Goal: Find contact information: Find contact information

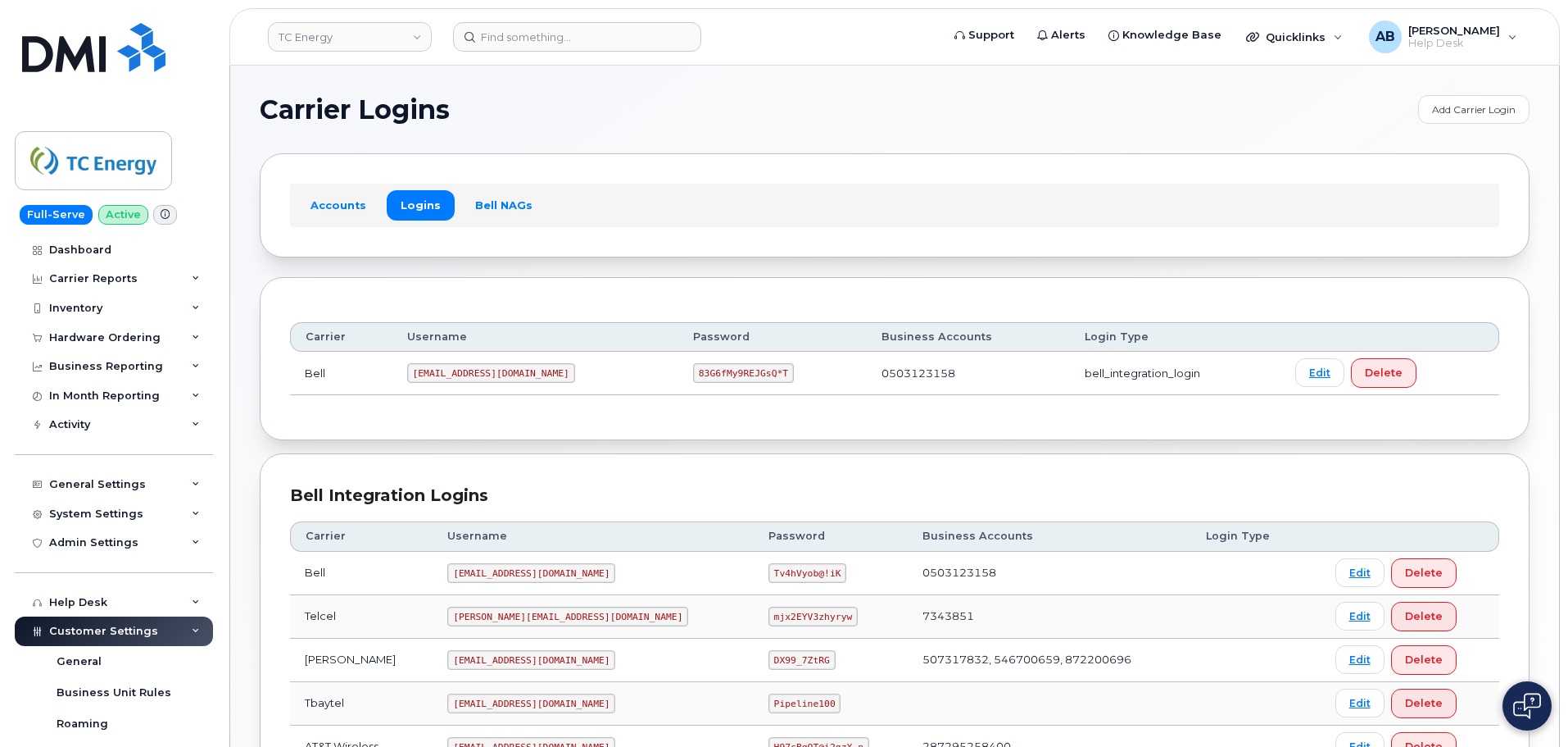
click at [471, 383] on td "[EMAIL_ADDRESS][DOMAIN_NAME]" at bounding box center [535, 374] width 285 height 44
click at [475, 372] on code "tcenergysm@myserve.ca" at bounding box center [491, 374] width 168 height 20
copy code "tcenergysm@myserve.ca"
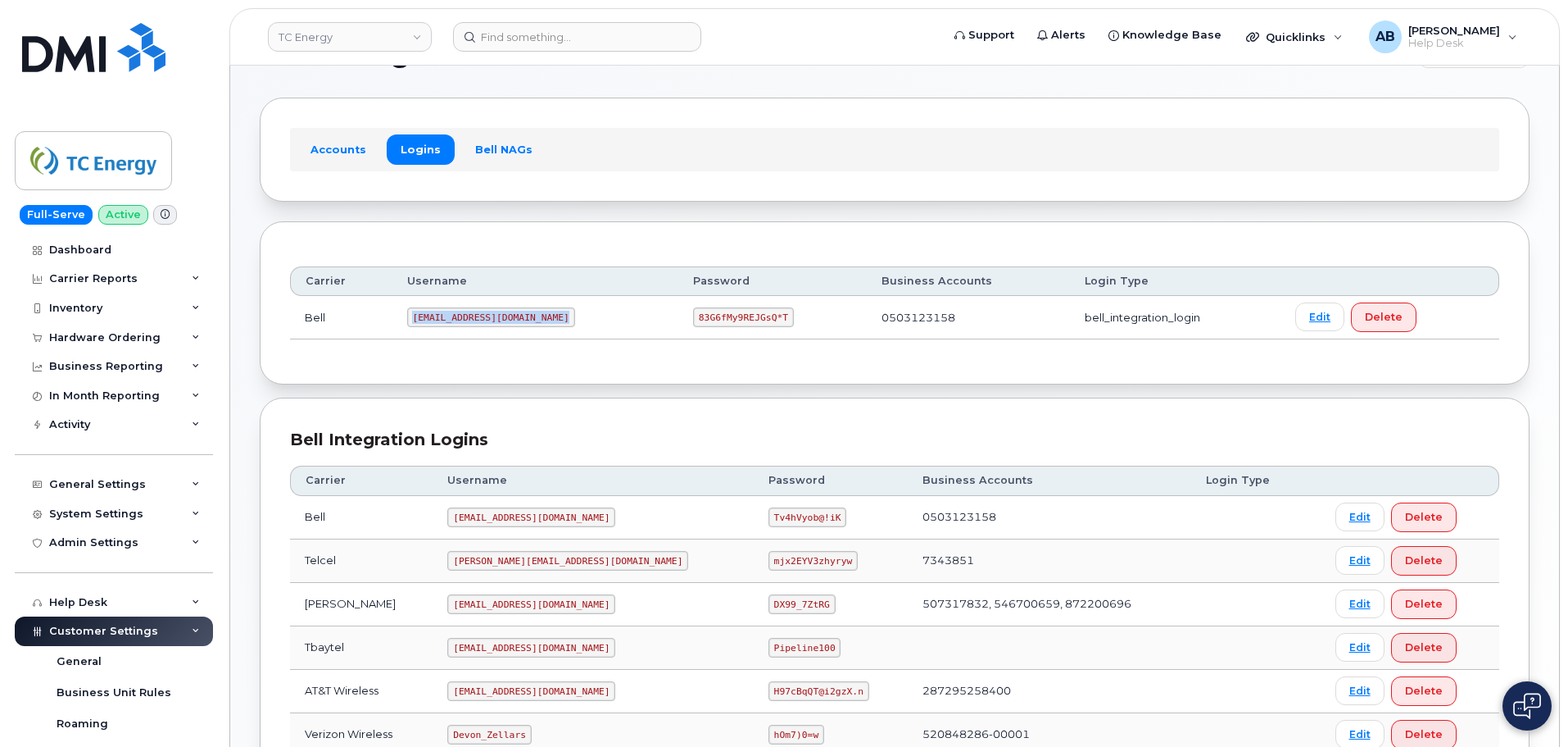
scroll to position [82, 0]
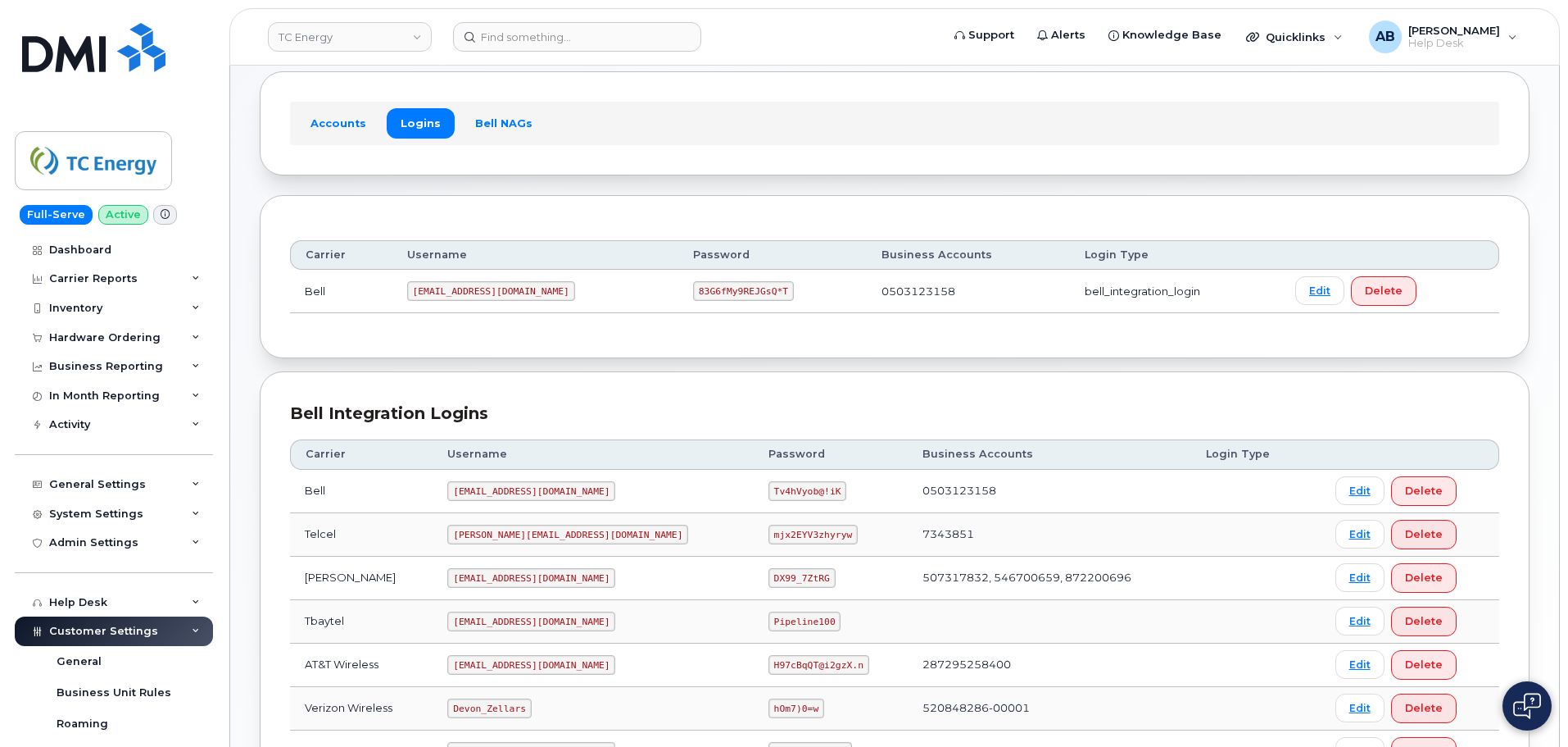
click at [712, 294] on code "83G6fMy9REJGsQ*T" at bounding box center [743, 292] width 101 height 20
click at [712, 291] on code "83G6fMy9REJGsQ*T" at bounding box center [743, 292] width 101 height 20
copy code "83G6fMy9REJGsQ*T"
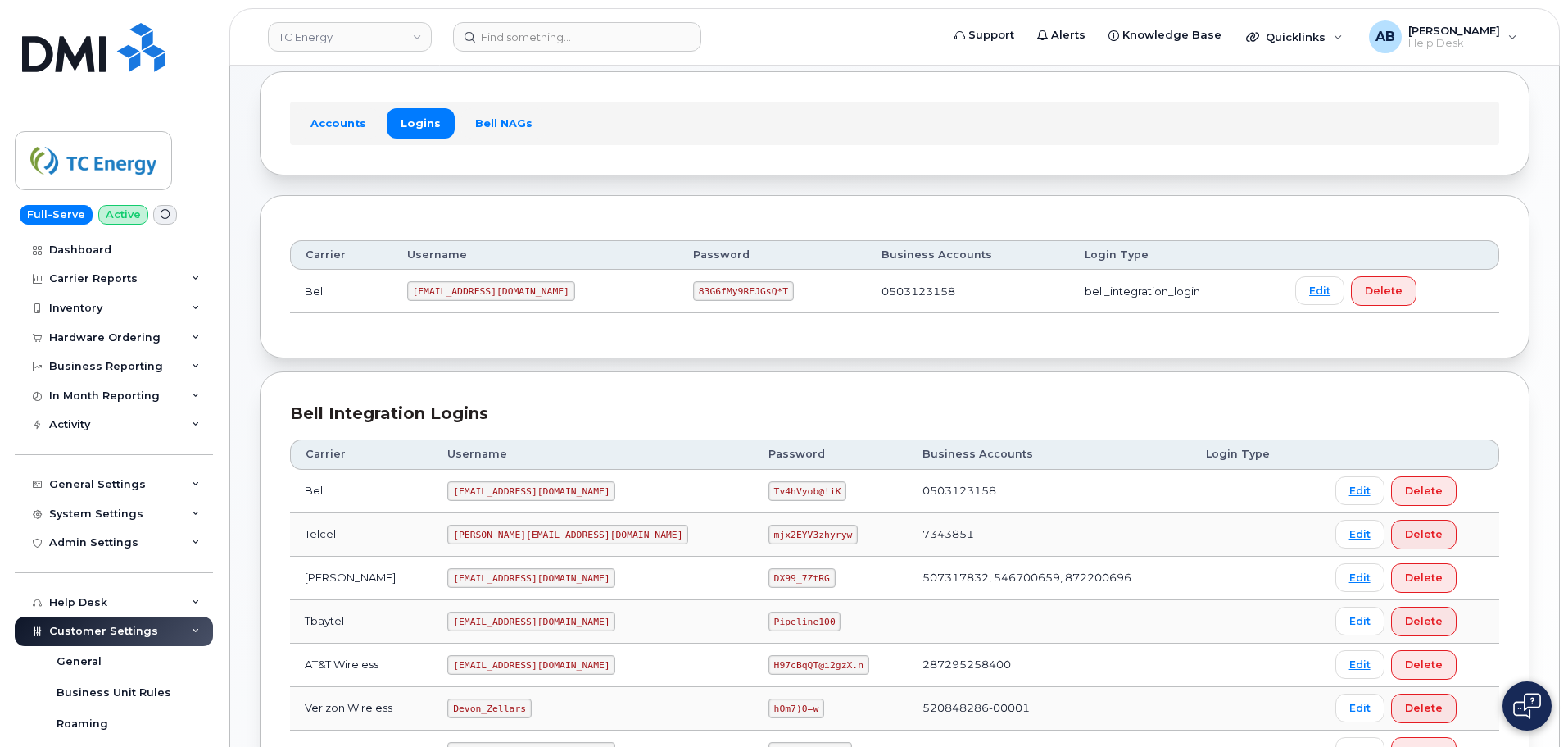
click at [474, 289] on code "[EMAIL_ADDRESS][DOMAIN_NAME]" at bounding box center [491, 292] width 168 height 20
click at [473, 291] on code "[EMAIL_ADDRESS][DOMAIN_NAME]" at bounding box center [491, 292] width 168 height 20
click at [473, 293] on code "[EMAIL_ADDRESS][DOMAIN_NAME]" at bounding box center [491, 292] width 168 height 20
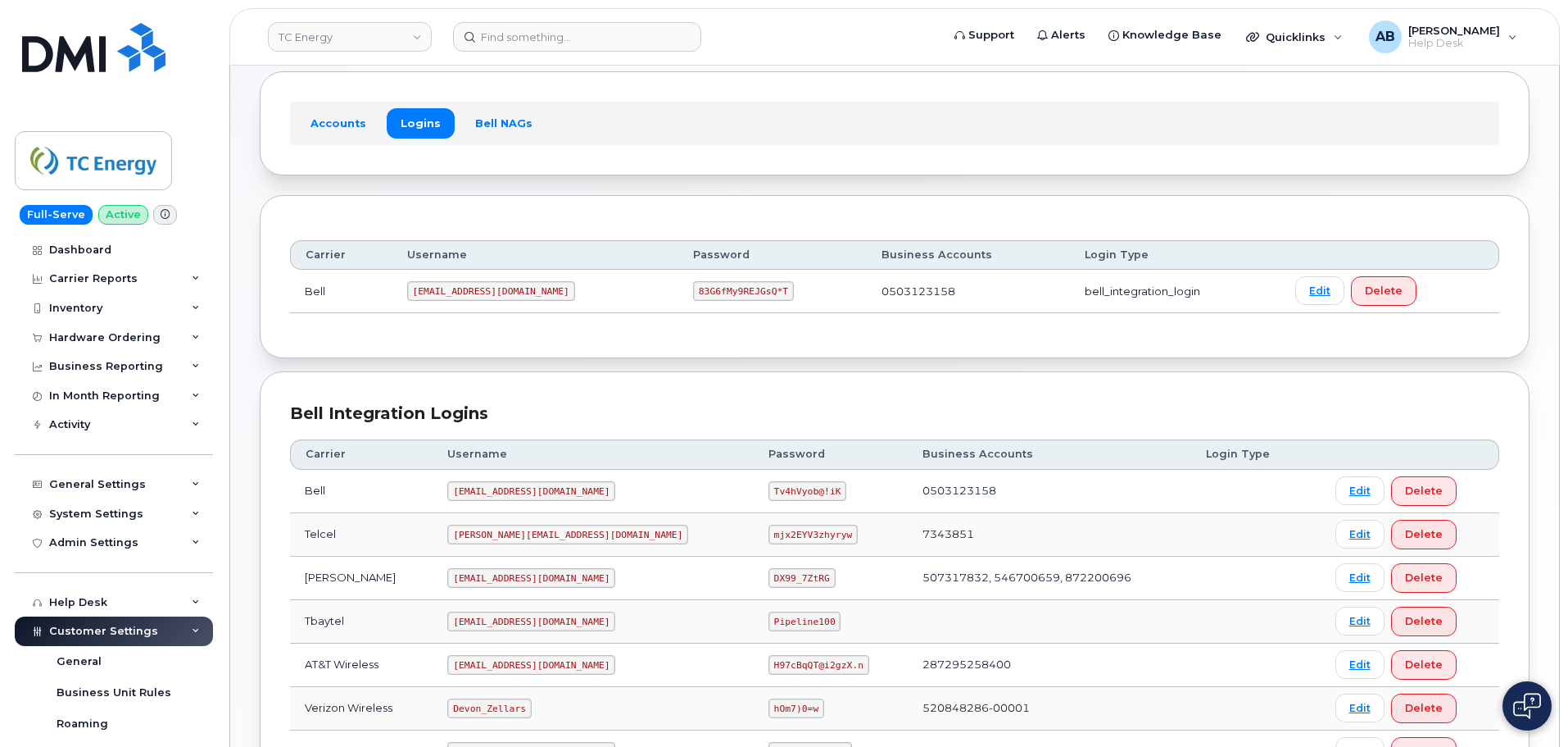
click at [697, 286] on code "83G6fMy9REJGsQ*T" at bounding box center [743, 292] width 101 height 20
copy code "83G6fMy9REJGsQ*T"
drag, startPoint x: 78, startPoint y: 55, endPoint x: 236, endPoint y: 3, distance: 166.3
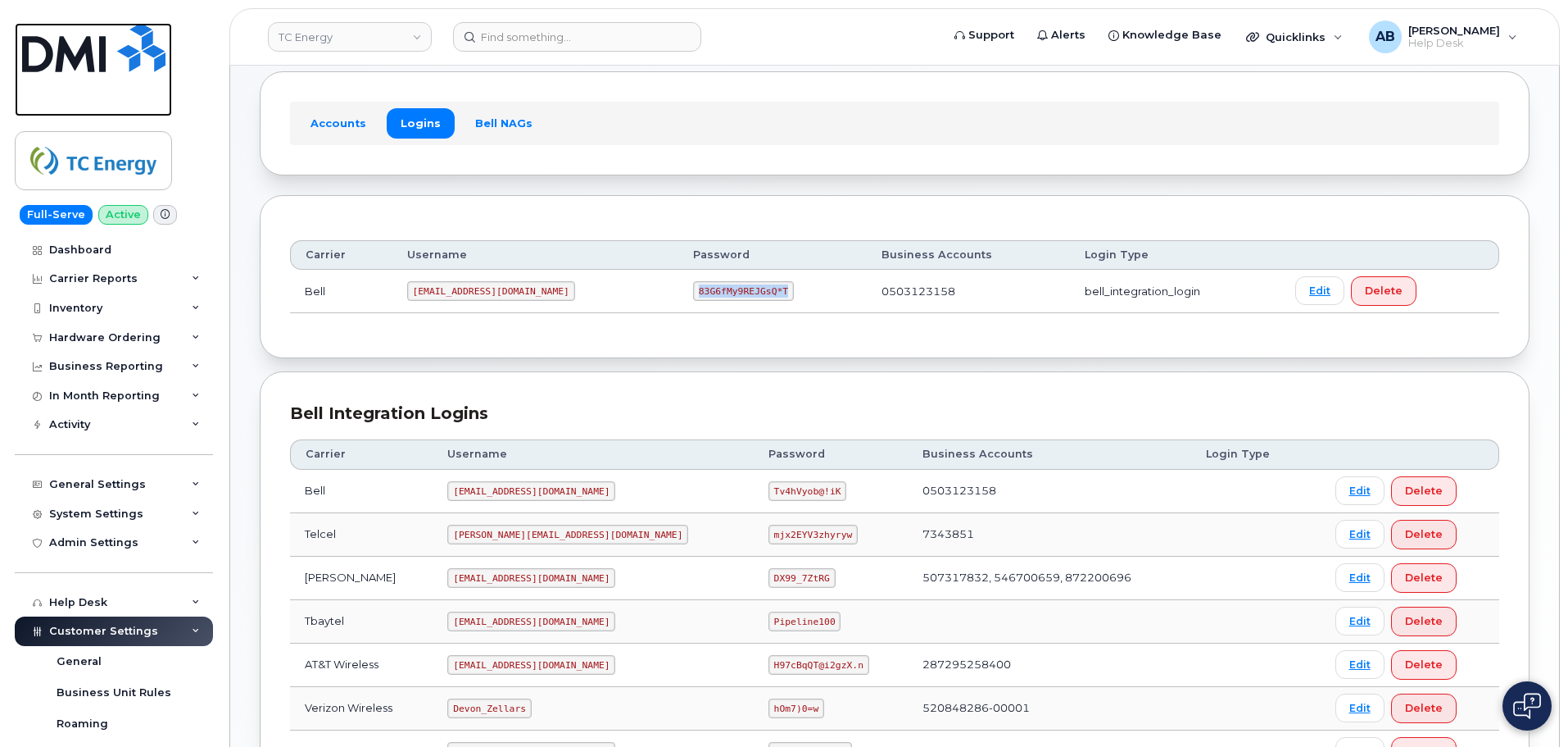
click at [79, 55] on img at bounding box center [94, 47] width 144 height 49
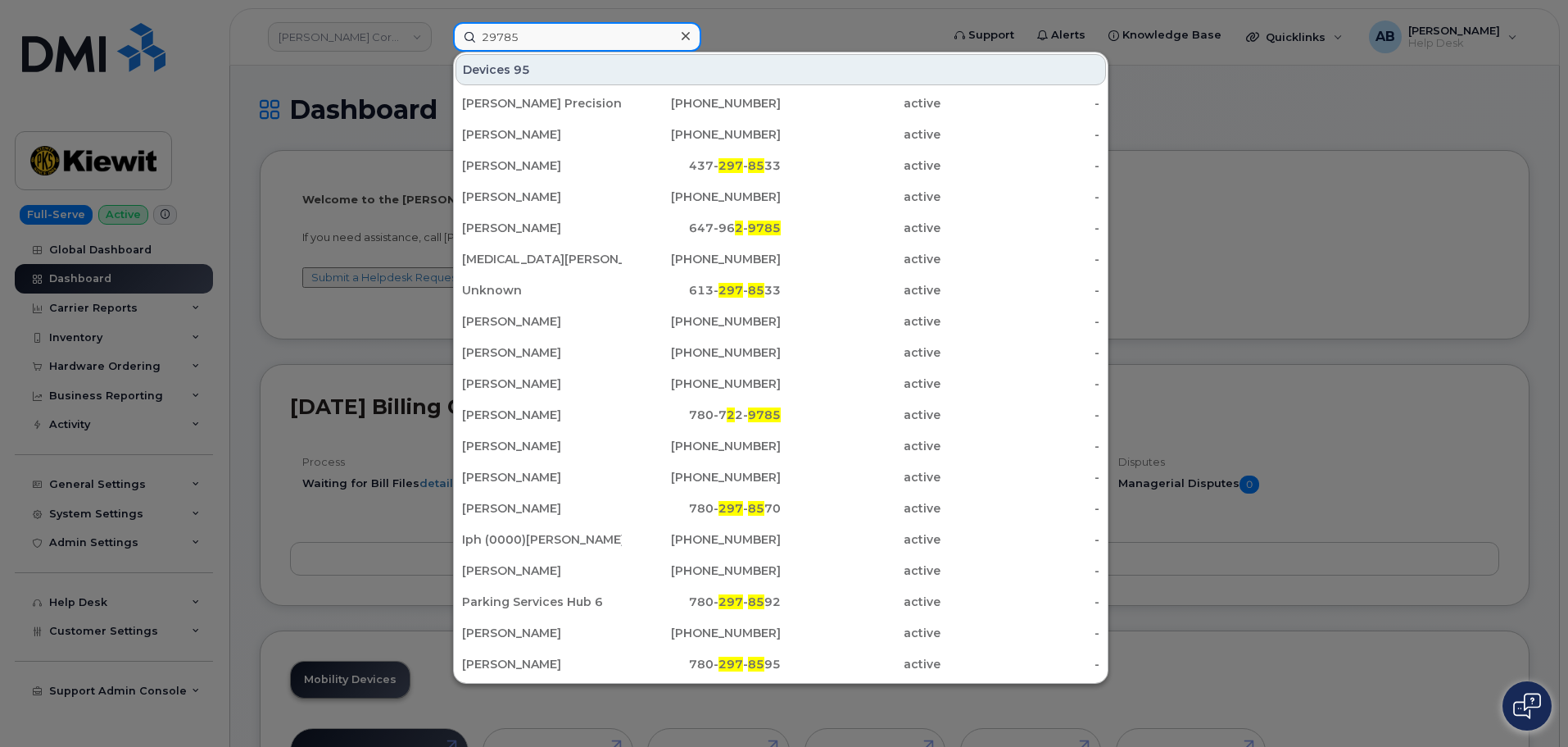
drag, startPoint x: 534, startPoint y: 37, endPoint x: 461, endPoint y: 48, distance: 73.8
click at [445, 48] on div "29785 Devices 95 Brian Williams Precision 2 506-349-4466 active - Joseph A Blan…" at bounding box center [692, 37] width 503 height 30
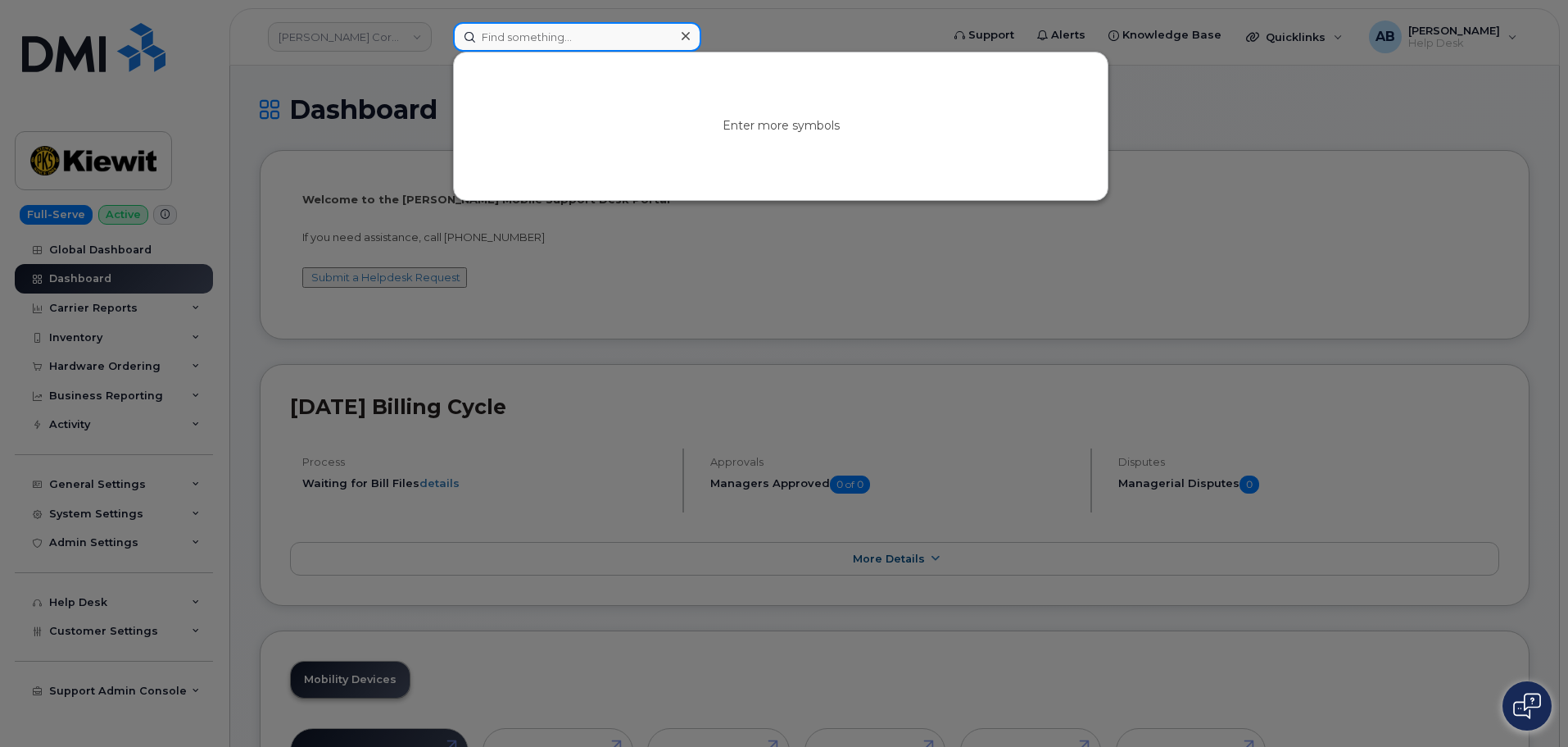
paste input "4039212961"
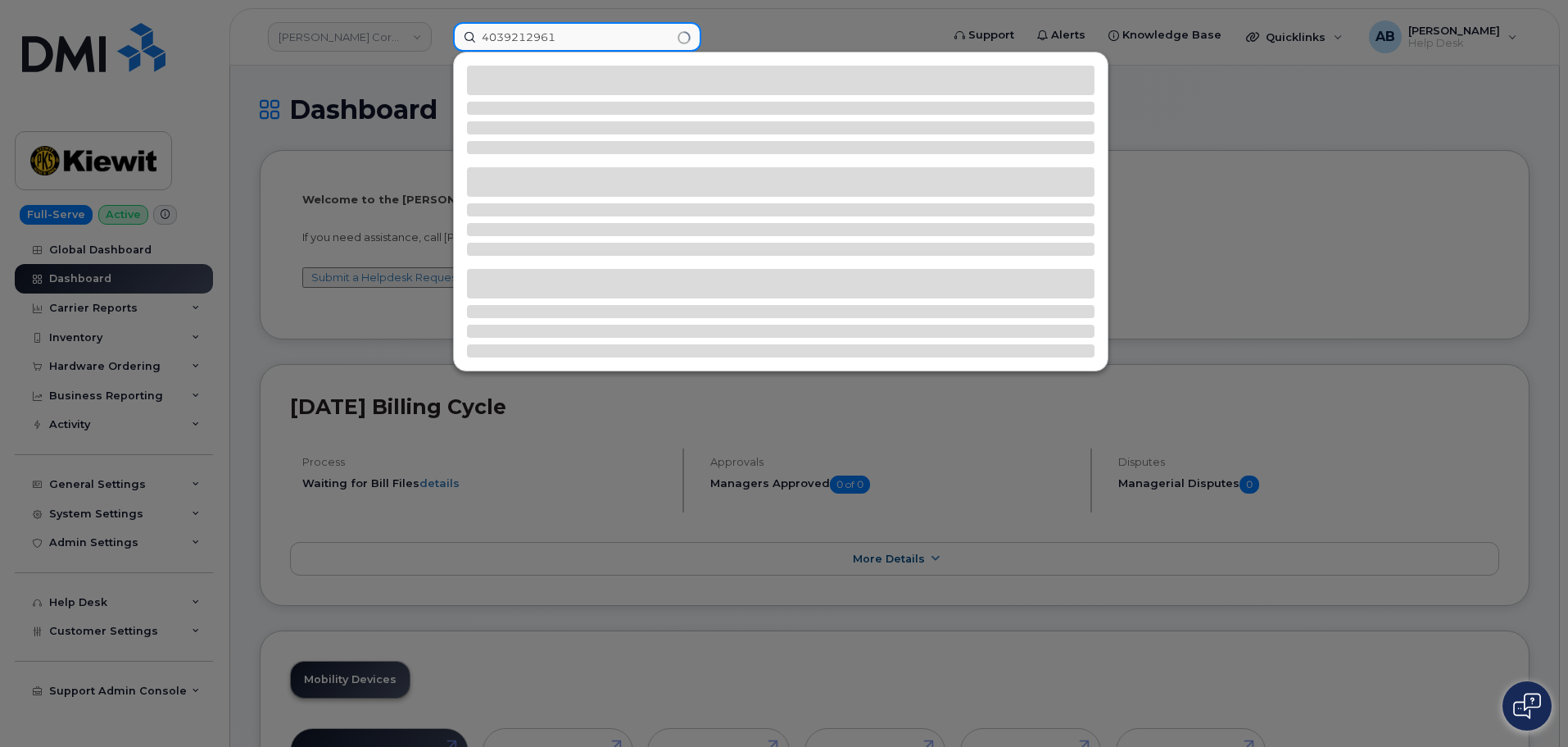
type input "4039212961"
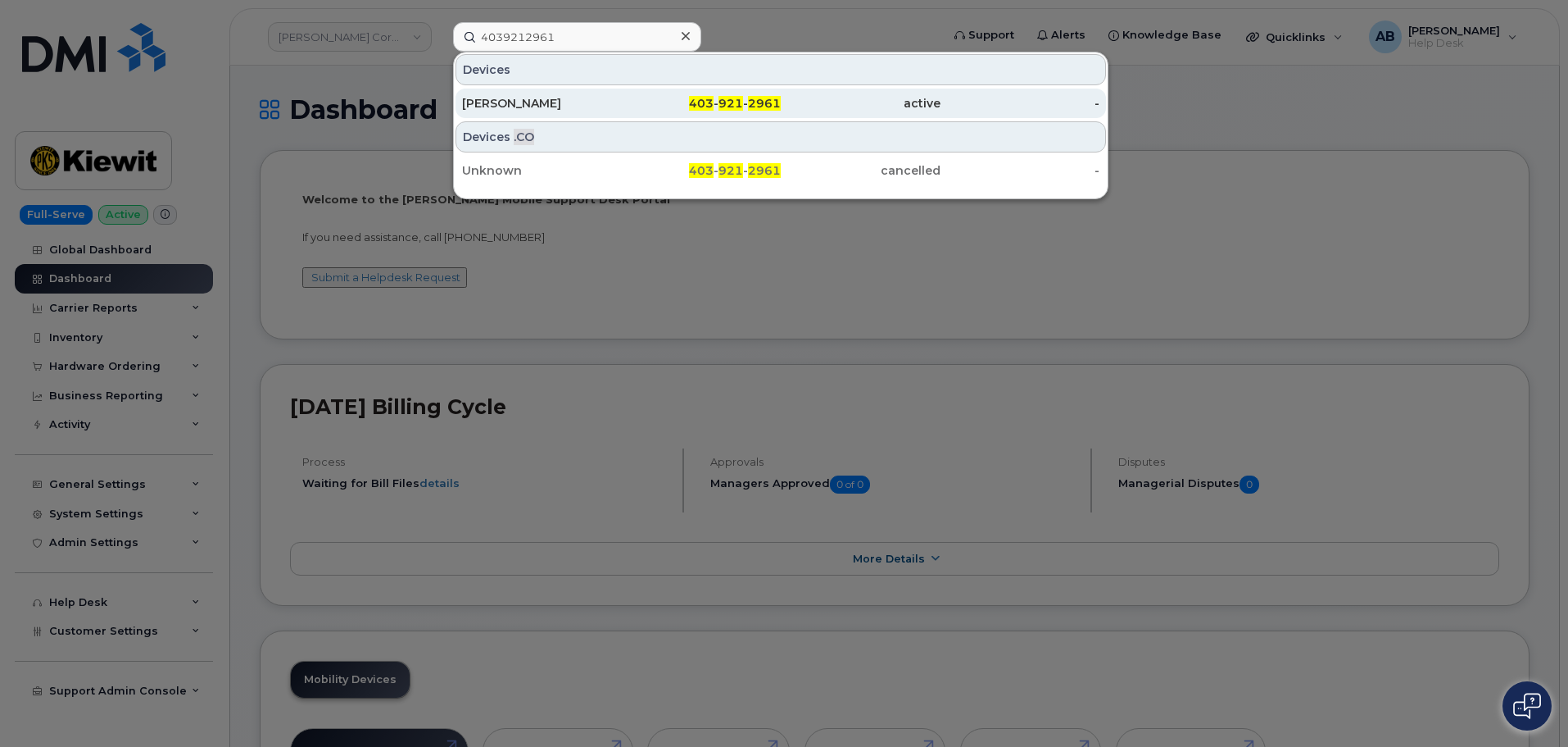
click at [624, 98] on div "403 - 921 - 2961" at bounding box center [702, 103] width 160 height 16
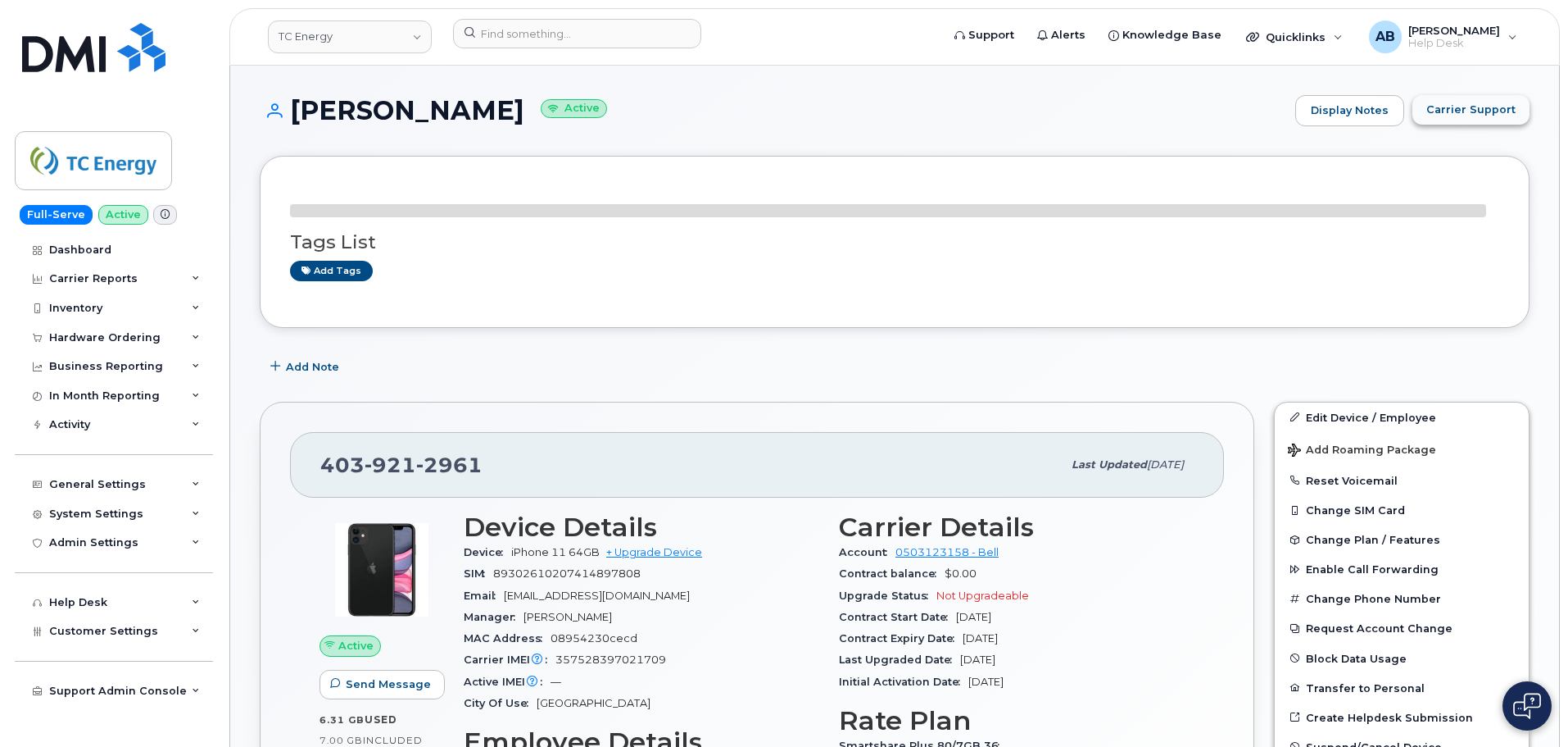
click at [1473, 115] on span "Carrier Support" at bounding box center [1470, 110] width 89 height 16
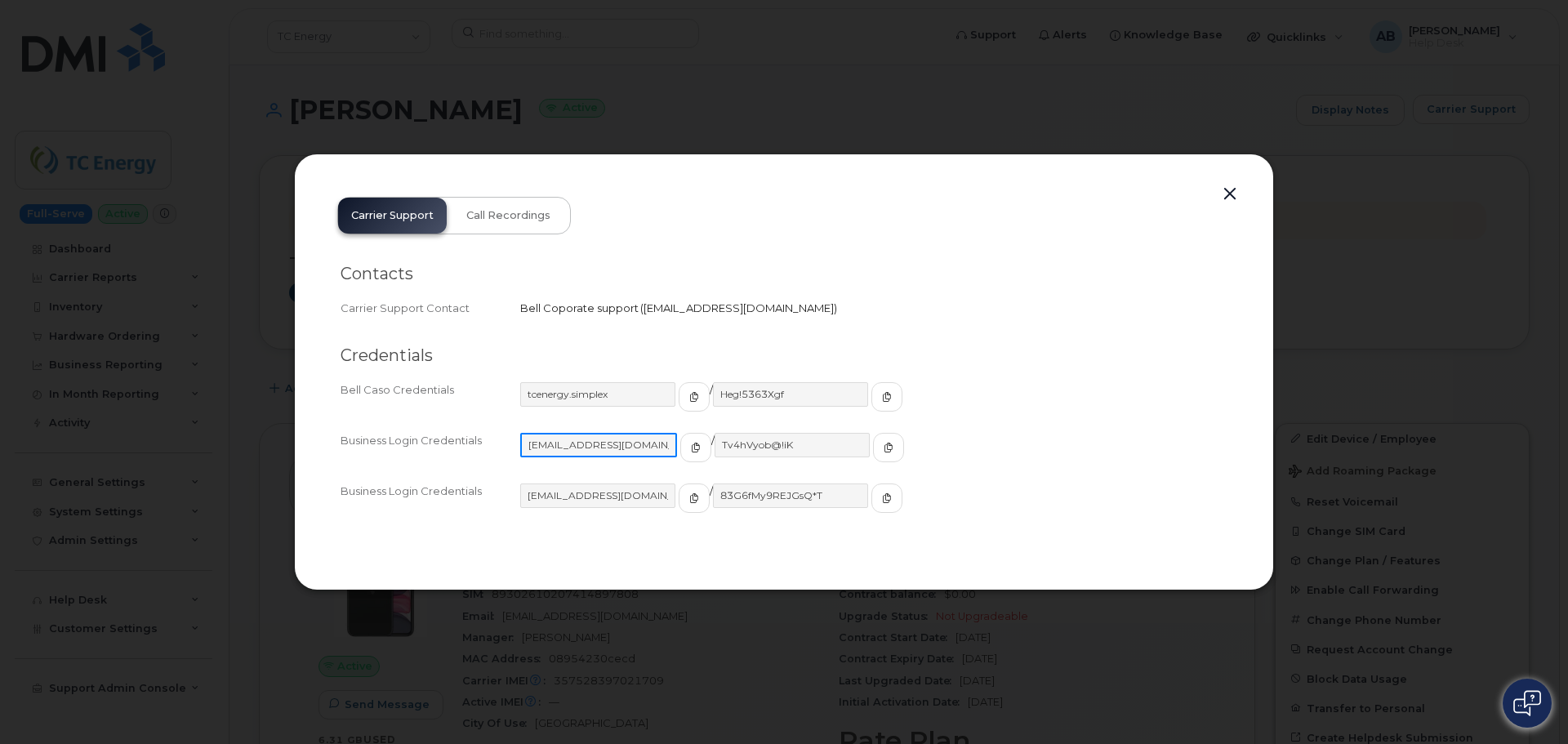
drag, startPoint x: 521, startPoint y: 447, endPoint x: 540, endPoint y: 442, distance: 19.6
click at [541, 445] on input "[EMAIL_ADDRESS][DOMAIN_NAME]" at bounding box center [599, 445] width 157 height 25
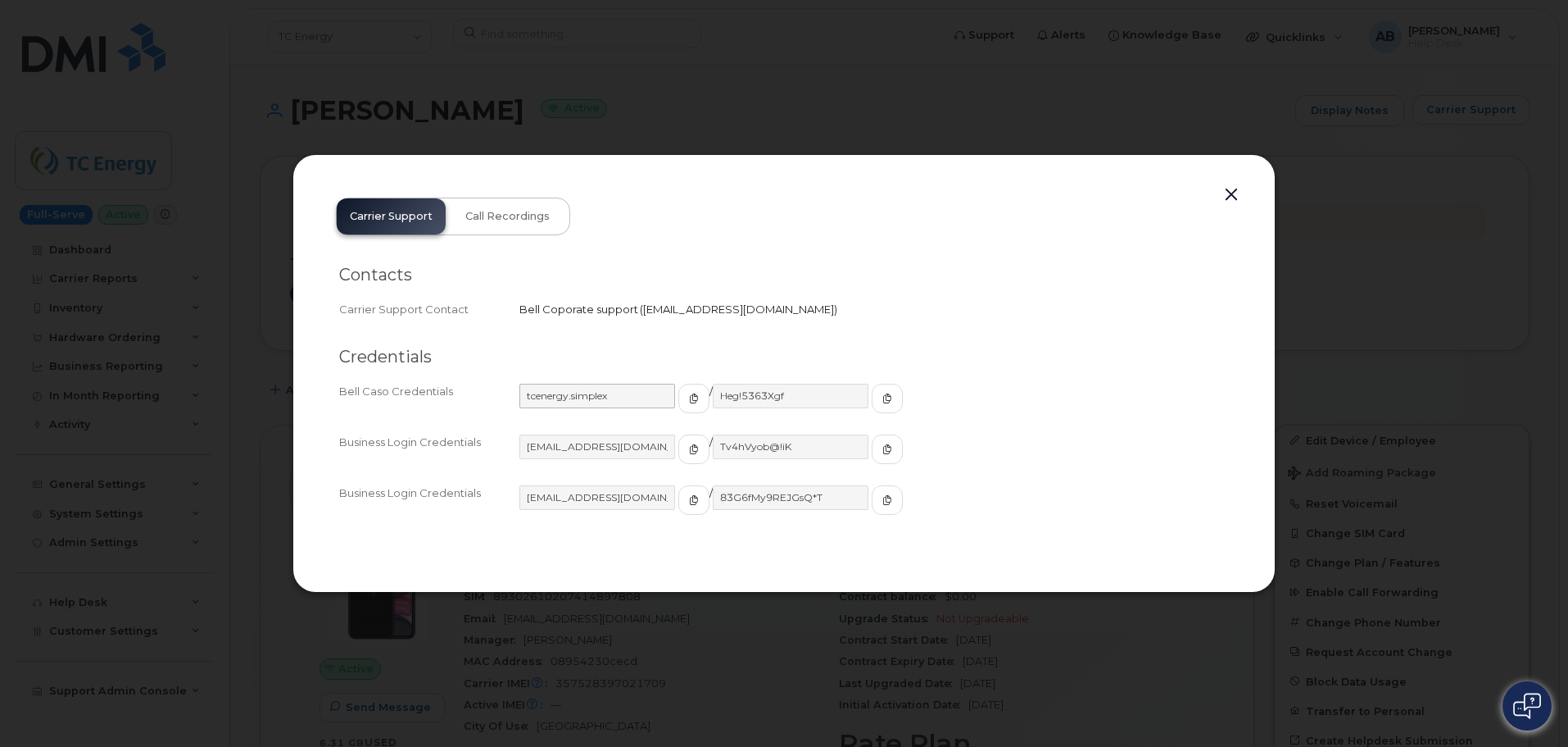
drag, startPoint x: 512, startPoint y: 399, endPoint x: 531, endPoint y: 392, distance: 20.2
click at [520, 395] on div "Bell Caso Credentials tcenergy.simplex / Heg!5363Xgf" at bounding box center [784, 405] width 889 height 51
click at [525, 395] on input "tcenergy.simplex" at bounding box center [598, 395] width 158 height 25
click at [530, 395] on input "tcenergy.simplex" at bounding box center [598, 395] width 158 height 25
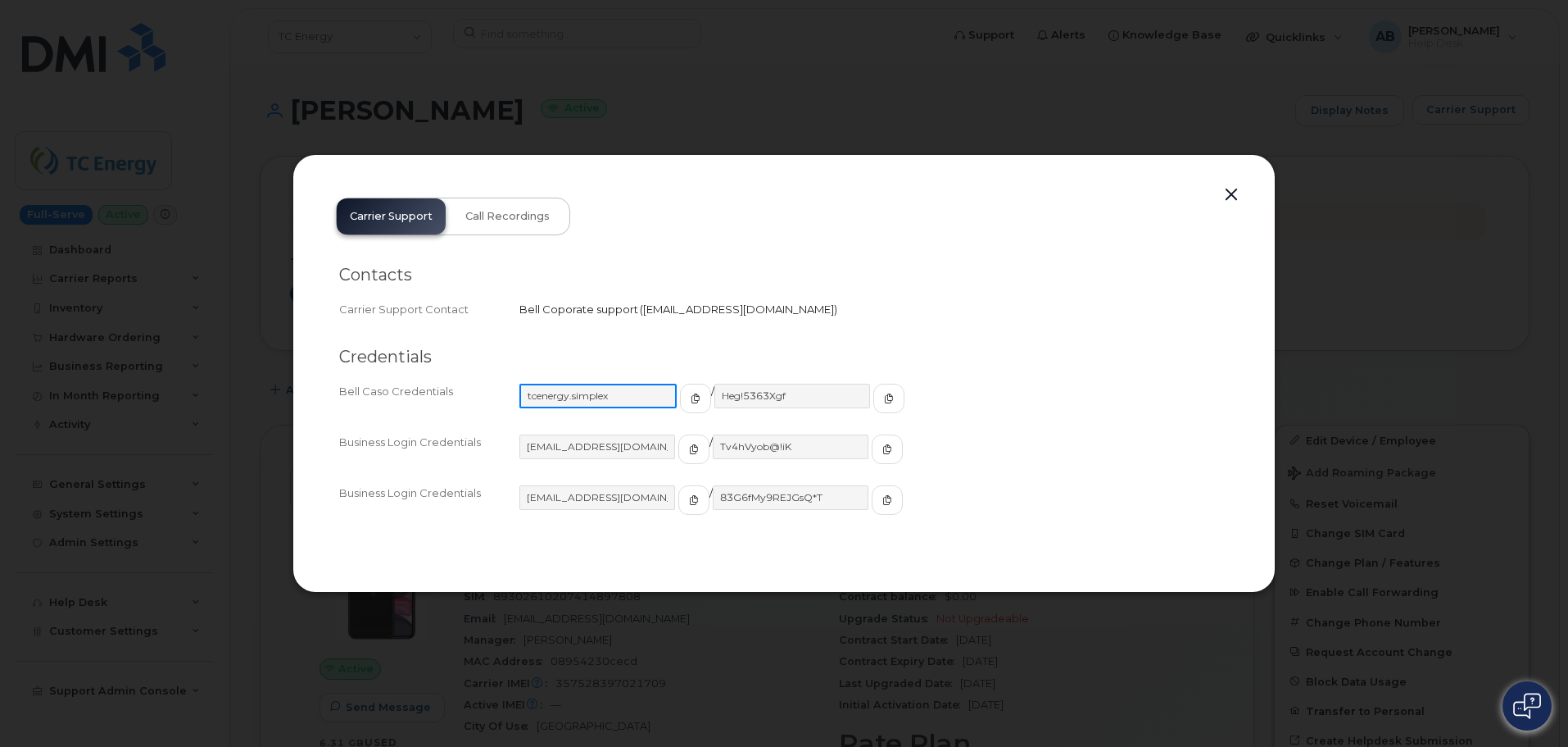
click at [550, 397] on input "tcenergy.simplex" at bounding box center [598, 395] width 158 height 25
click at [679, 400] on button "button" at bounding box center [694, 398] width 31 height 30
click at [740, 395] on input "Heg!5363Xgf" at bounding box center [791, 395] width 158 height 25
click at [745, 393] on input "Heg!5363Xgf" at bounding box center [791, 395] width 158 height 25
click at [880, 393] on span "button" at bounding box center [887, 398] width 15 height 15
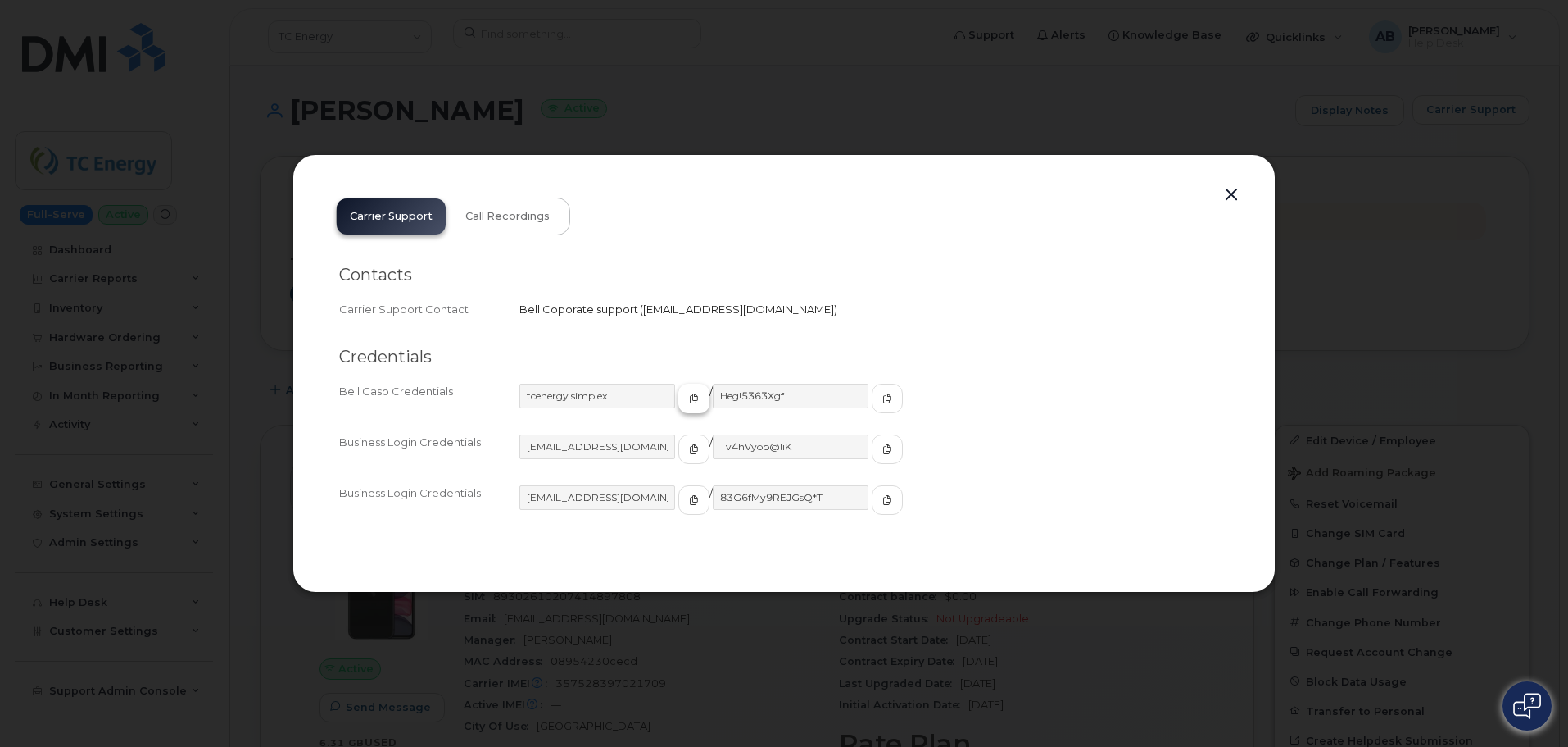
click at [689, 395] on icon "button" at bounding box center [694, 398] width 10 height 10
drag, startPoint x: 840, startPoint y: 393, endPoint x: 1143, endPoint y: 398, distance: 303.0
click at [882, 393] on icon "button" at bounding box center [887, 398] width 10 height 10
drag, startPoint x: 1235, startPoint y: 195, endPoint x: 962, endPoint y: 248, distance: 278.1
click at [1235, 195] on button "button" at bounding box center [1231, 195] width 25 height 23
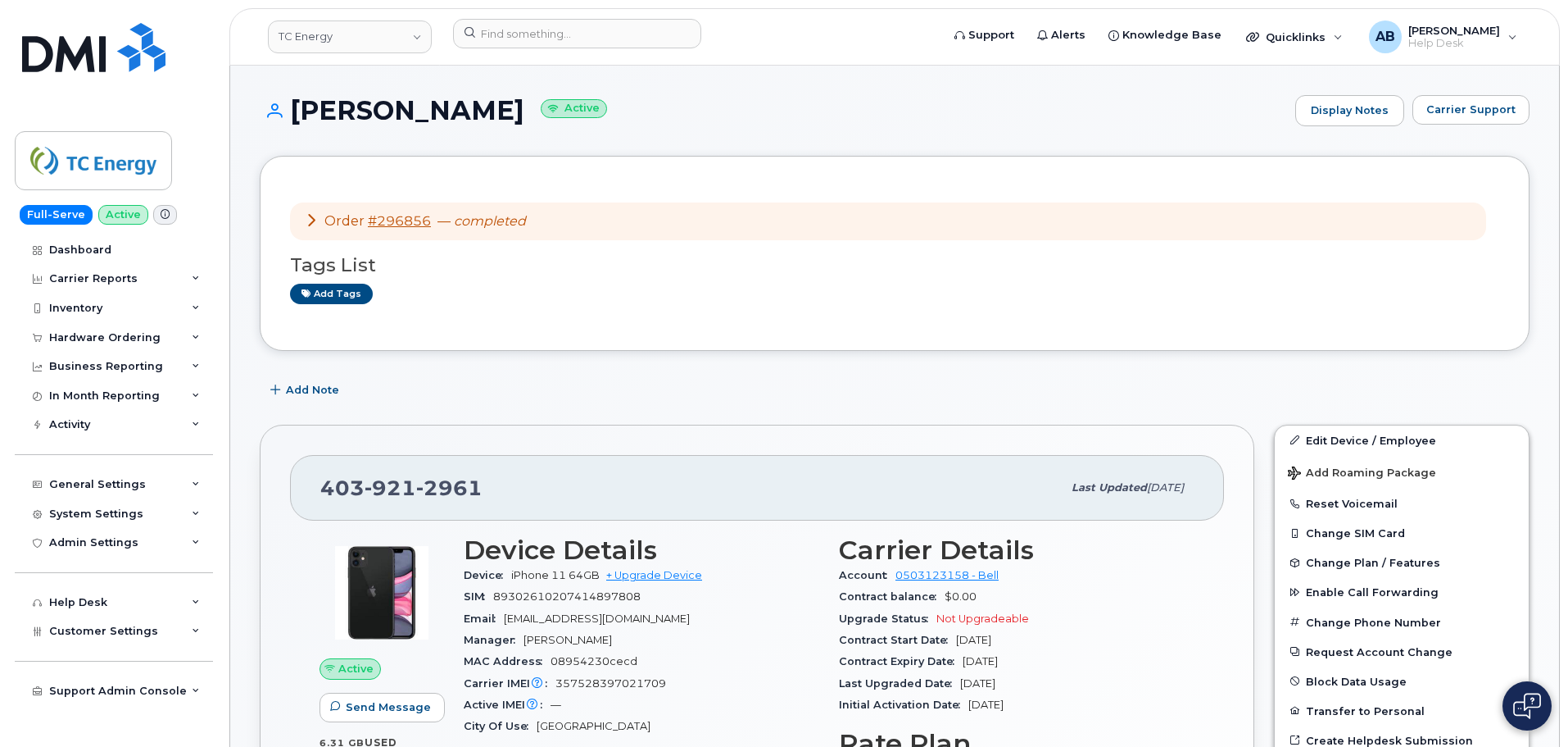
click at [416, 485] on span "921" at bounding box center [449, 487] width 66 height 25
copy span "[PHONE_NUMBER]"
drag, startPoint x: 1035, startPoint y: 328, endPoint x: 999, endPoint y: 325, distance: 36.1
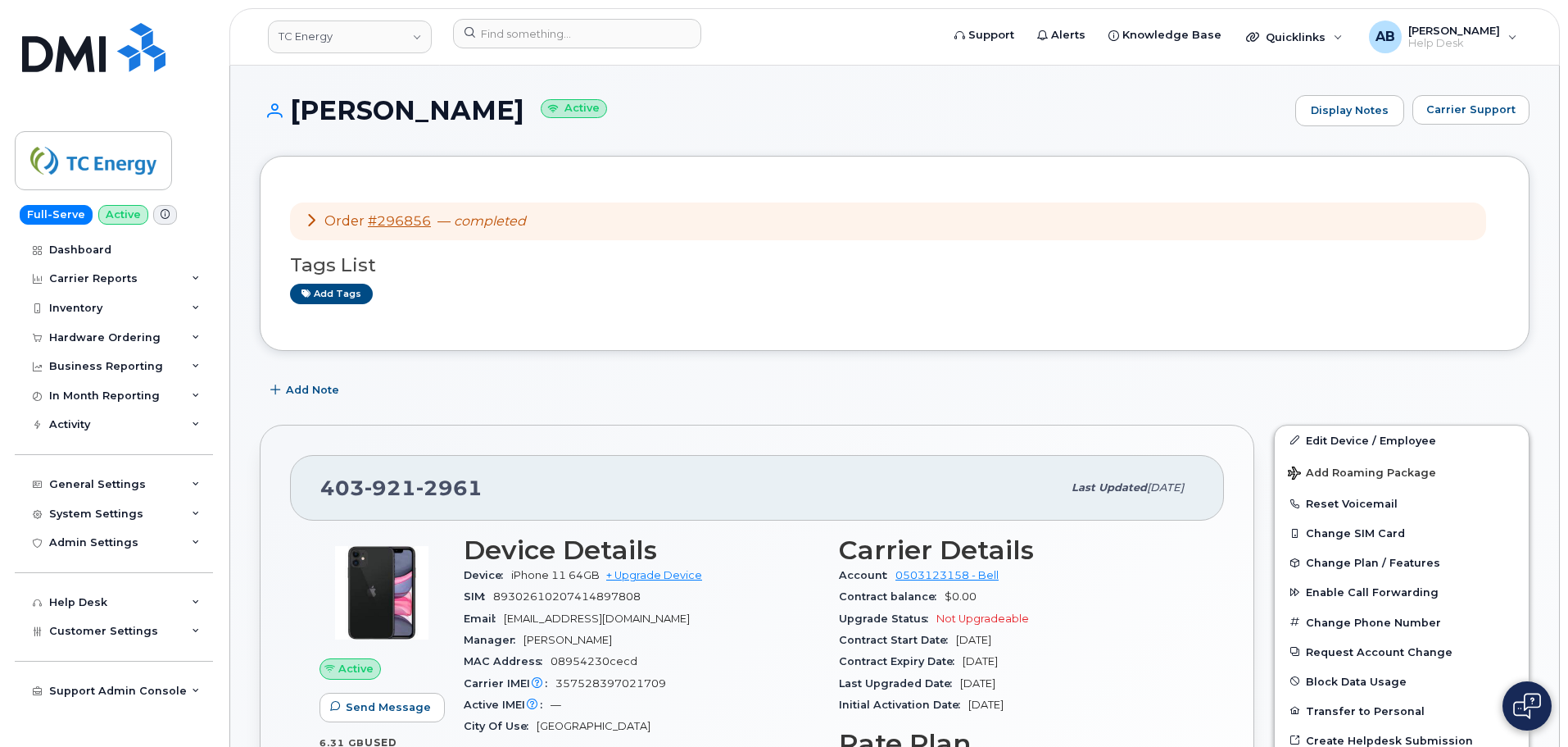
click at [999, 325] on div "Order #296856 — completed Tags List Add tags" at bounding box center [894, 253] width 1270 height 195
click at [82, 49] on img at bounding box center [94, 47] width 144 height 49
